Goal: Transaction & Acquisition: Purchase product/service

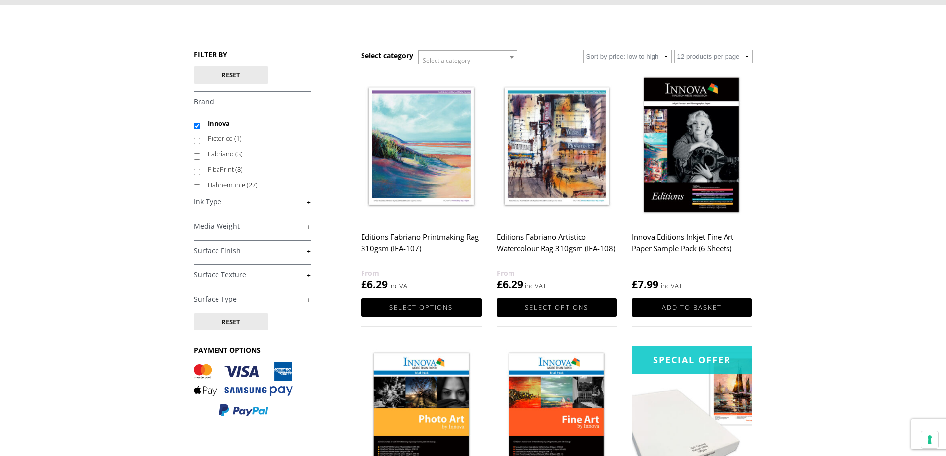
scroll to position [99, 0]
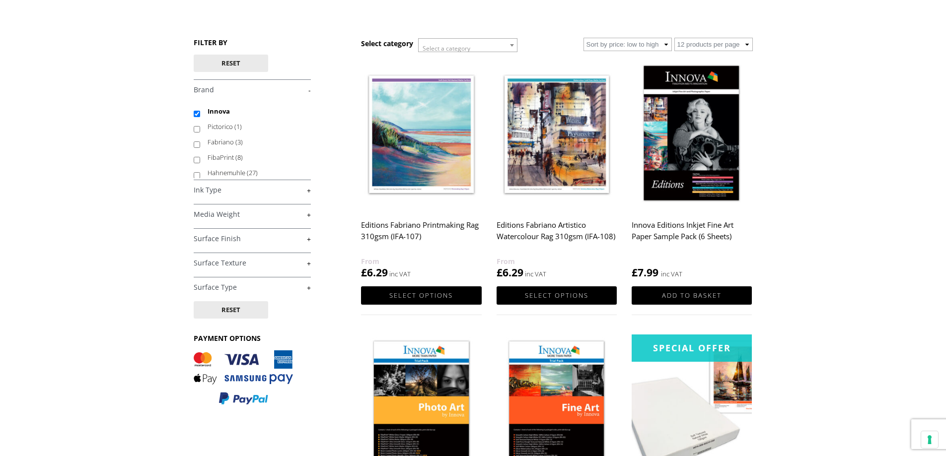
click at [307, 214] on link "+" at bounding box center [252, 214] width 117 height 9
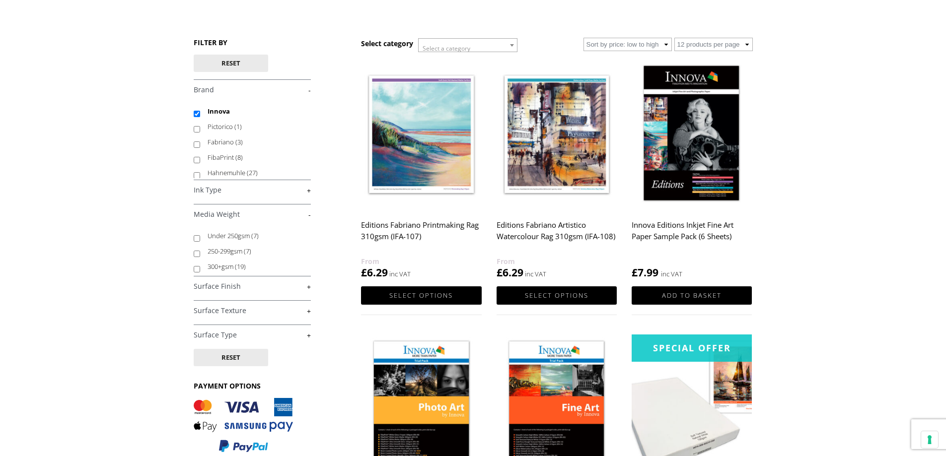
click at [196, 269] on input "300+gsm (19)" at bounding box center [197, 269] width 6 height 6
checkbox input "true"
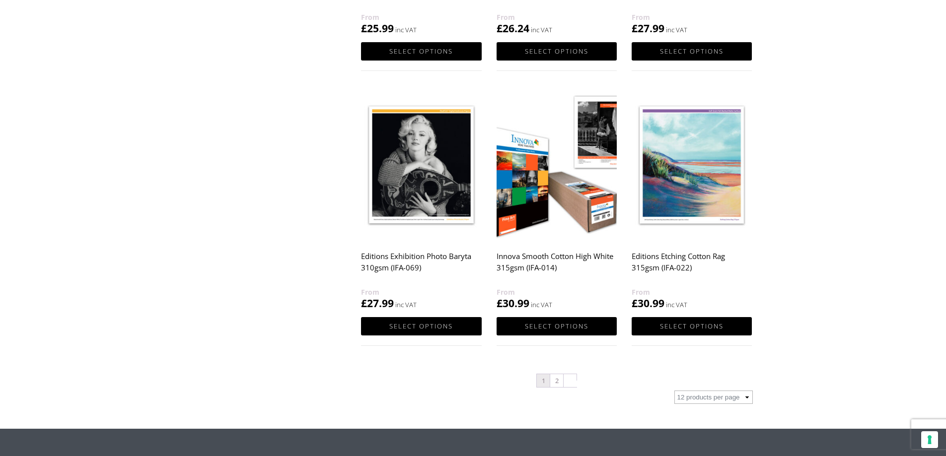
scroll to position [894, 0]
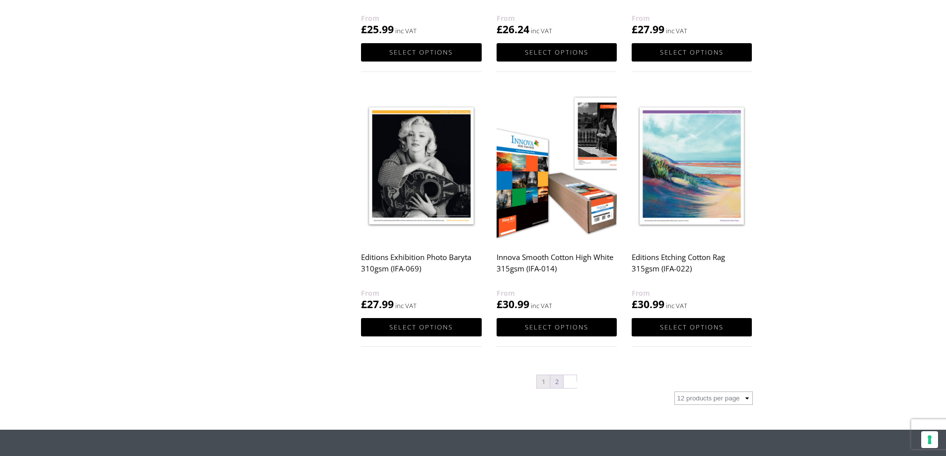
click at [557, 385] on link "2" at bounding box center [556, 381] width 13 height 13
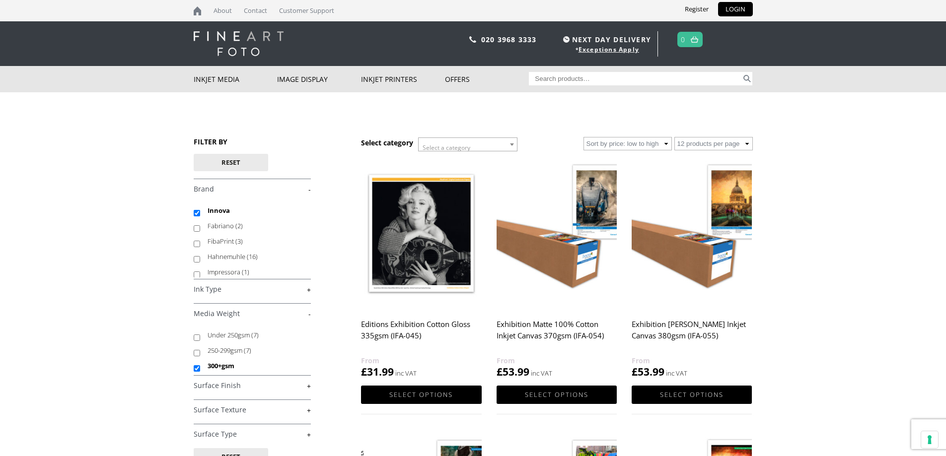
scroll to position [50, 0]
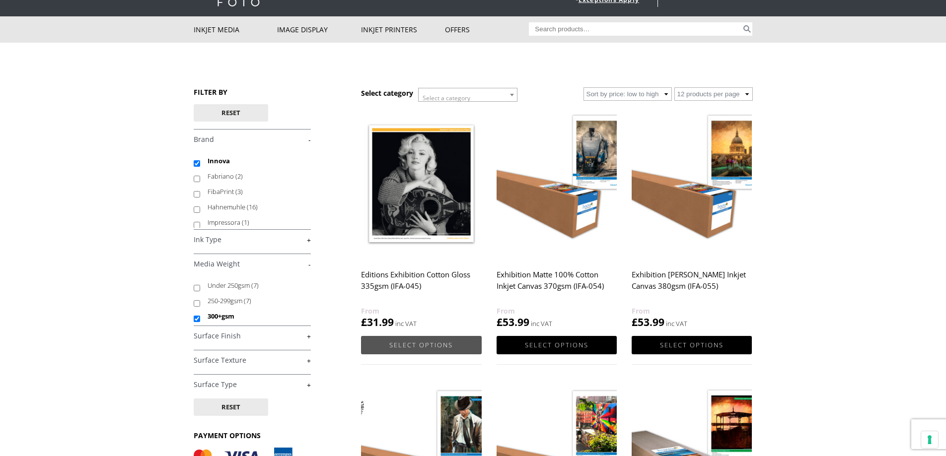
click at [417, 347] on link "Select options" at bounding box center [421, 345] width 120 height 18
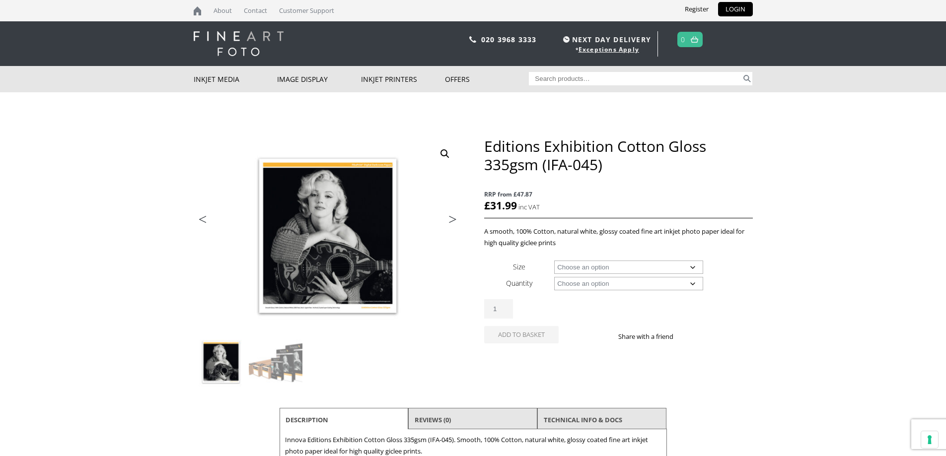
click at [691, 267] on select "Choose an option A4 Sheet A3 Sheet A3+ Sheet A2 Sheet 17" Wide Roll 24" Wide Ro…" at bounding box center [628, 267] width 149 height 13
click at [554, 261] on select "Choose an option A4 Sheet A3 Sheet A3+ Sheet A2 Sheet 17" Wide Roll 24" Wide Ro…" at bounding box center [628, 267] width 149 height 13
select select "a3-sheet"
click at [691, 281] on select "Choose an option 25 Sheets" at bounding box center [628, 283] width 149 height 13
select select "25-sheets"
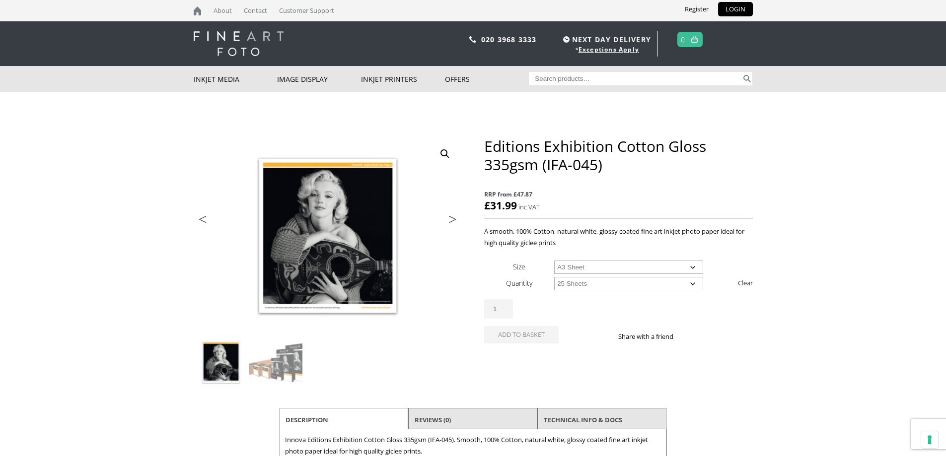
click at [554, 277] on select "Choose an option 25 Sheets" at bounding box center [628, 283] width 149 height 13
select select "a3-sheet"
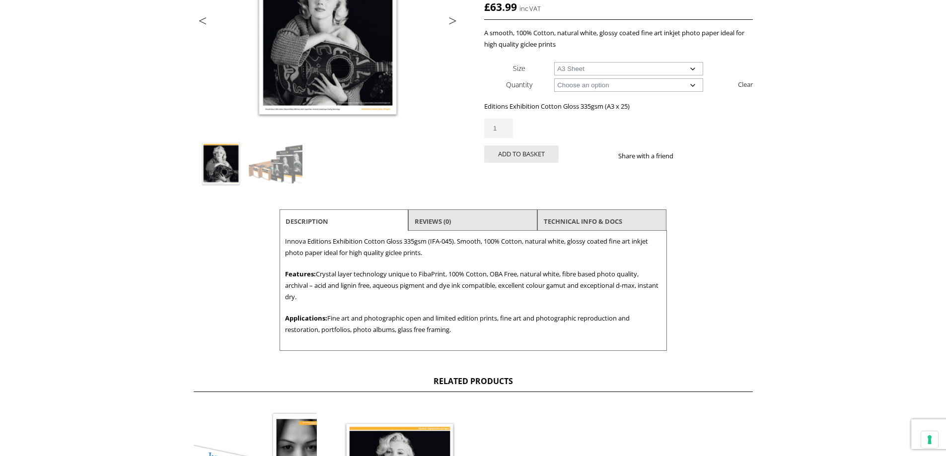
scroll to position [149, 0]
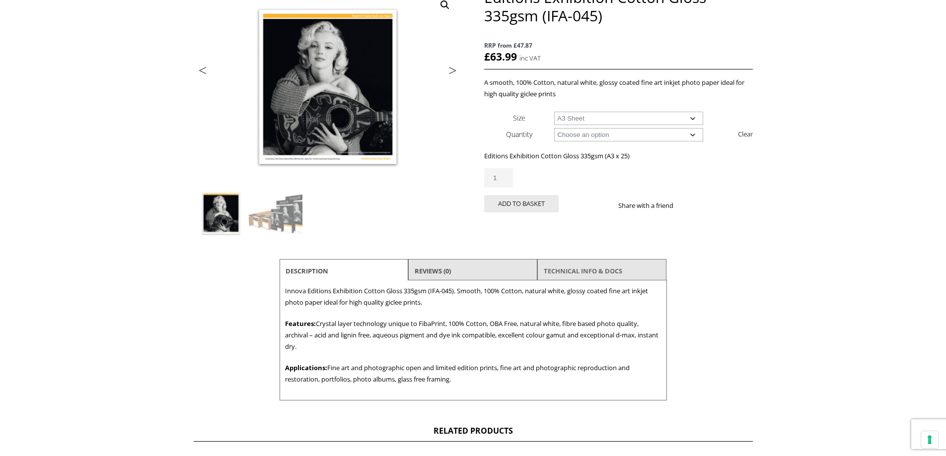
click at [585, 268] on link "TECHNICAL INFO & DOCS" at bounding box center [583, 271] width 78 height 18
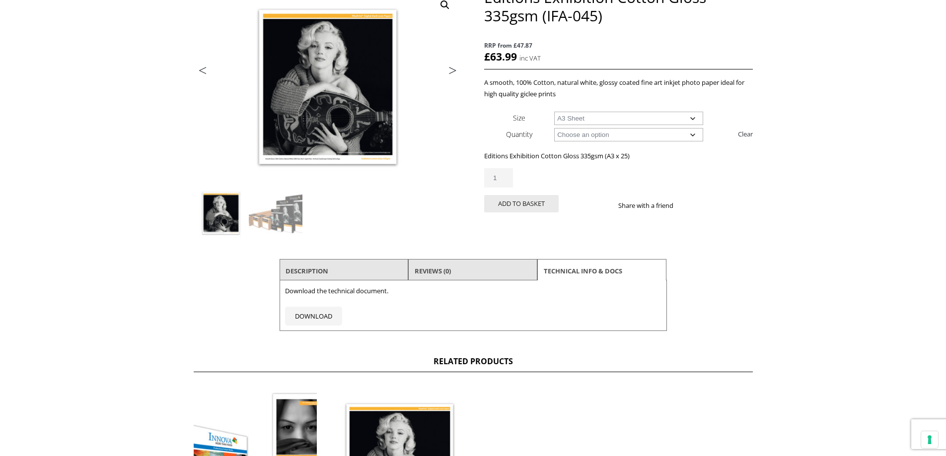
click at [354, 268] on li "Description" at bounding box center [344, 271] width 129 height 24
click at [311, 268] on link "Description" at bounding box center [307, 271] width 43 height 18
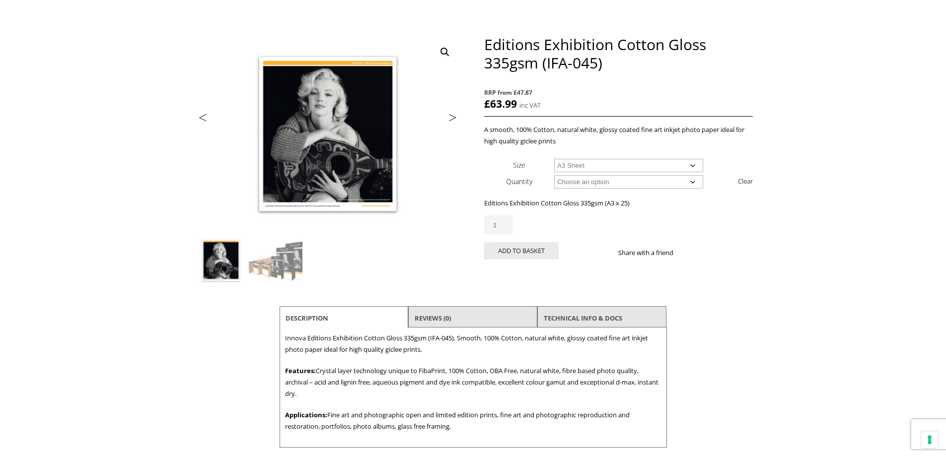
scroll to position [0, 0]
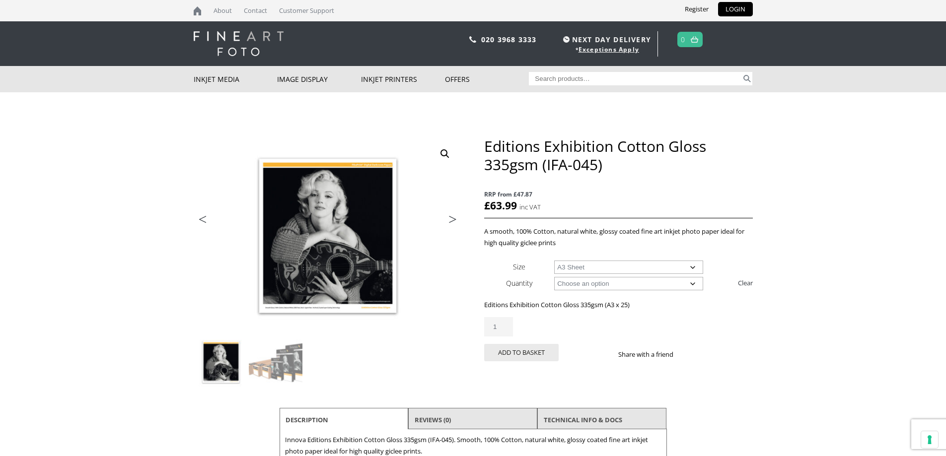
drag, startPoint x: 543, startPoint y: 206, endPoint x: 483, endPoint y: 205, distance: 60.1
click at [483, 205] on div "Previous Next Editions Exhibition Cotton Gloss 335gsm (IFA-045) RRP from £47.87…" at bounding box center [473, 343] width 559 height 413
click at [546, 202] on p "RRP from £47.87 £ 63.99 inc VAT" at bounding box center [618, 201] width 268 height 35
drag, startPoint x: 548, startPoint y: 206, endPoint x: 495, endPoint y: 204, distance: 53.2
click at [495, 204] on p "RRP from £47.87 £ 63.99 inc VAT" at bounding box center [618, 201] width 268 height 35
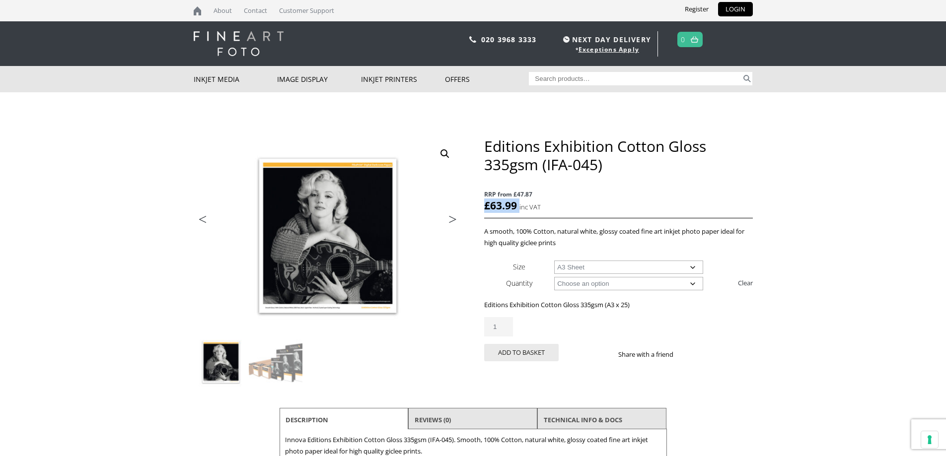
drag, startPoint x: 485, startPoint y: 204, endPoint x: 548, endPoint y: 204, distance: 62.6
click at [548, 204] on p "RRP from £47.87 £ 63.99 inc VAT" at bounding box center [618, 201] width 268 height 35
copy p "£ 63.99"
